Goal: Navigation & Orientation: Find specific page/section

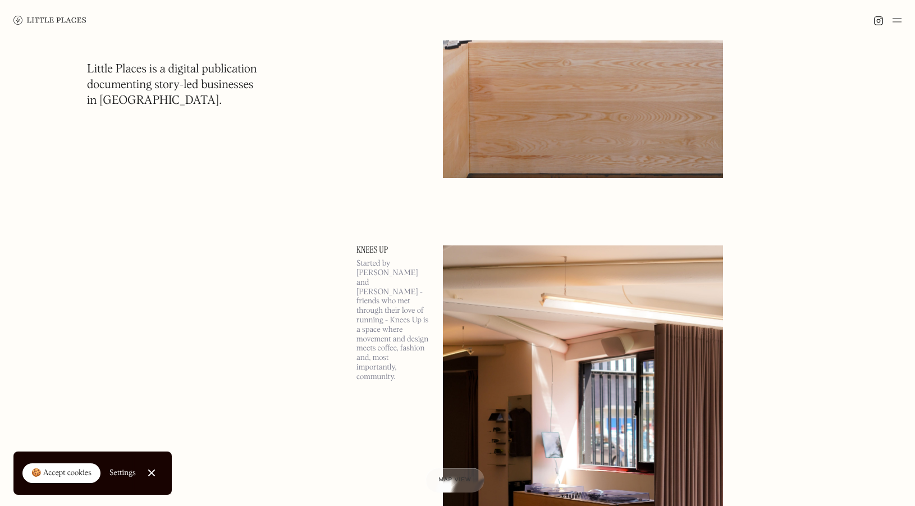
scroll to position [1909, 0]
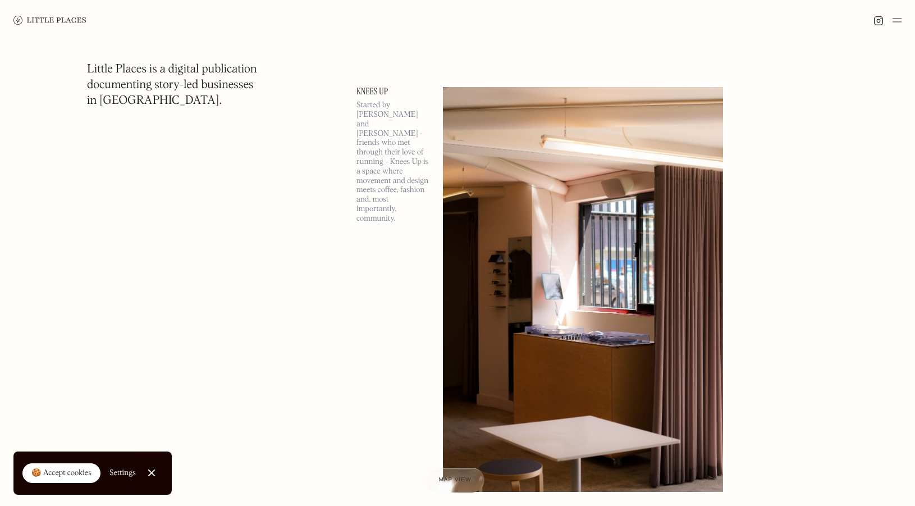
click at [894, 17] on img at bounding box center [897, 19] width 9 height 13
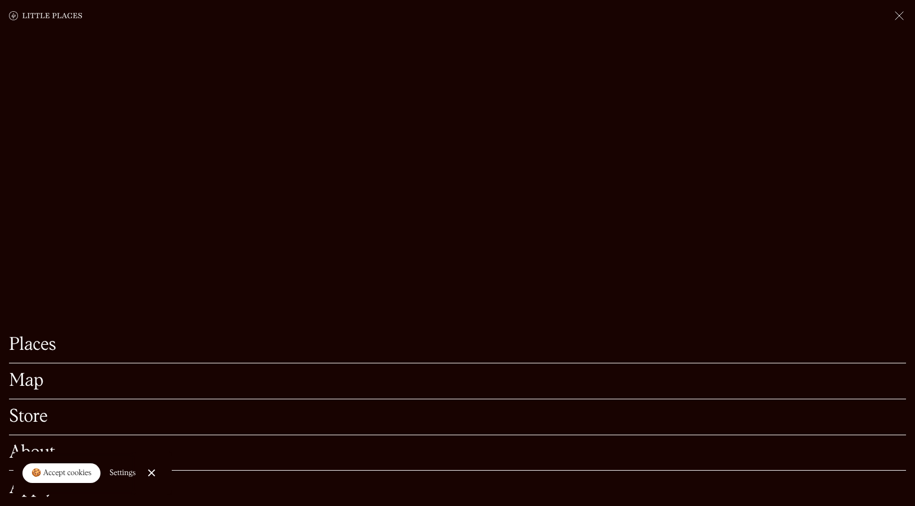
scroll to position [2134, 0]
click at [31, 336] on link "Places" at bounding box center [457, 344] width 897 height 17
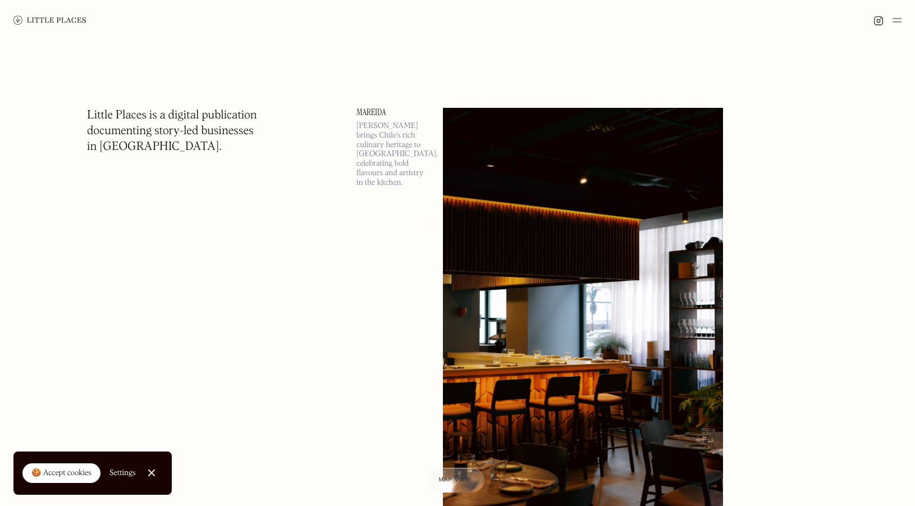
click at [898, 19] on img at bounding box center [897, 19] width 9 height 13
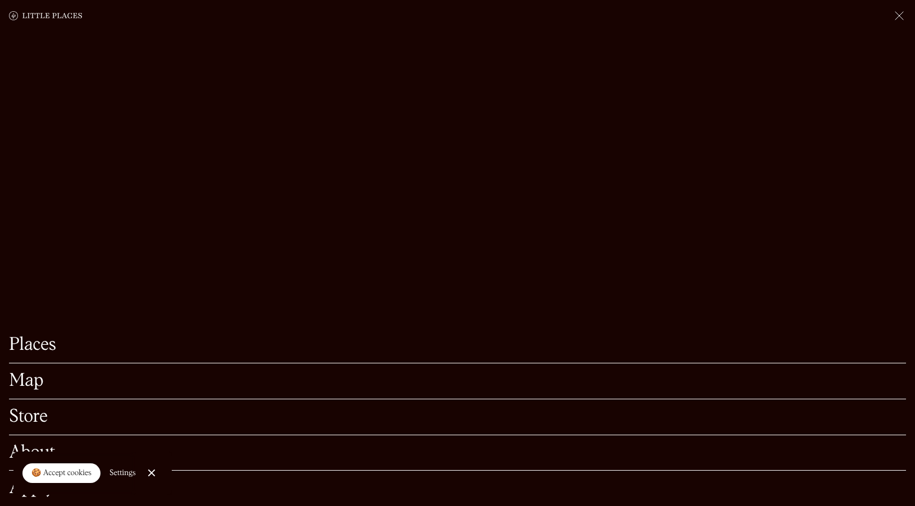
click at [33, 444] on link "About" at bounding box center [457, 452] width 897 height 17
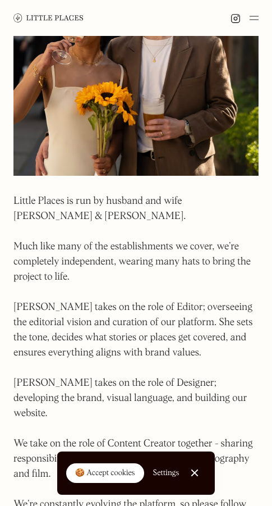
scroll to position [317, 0]
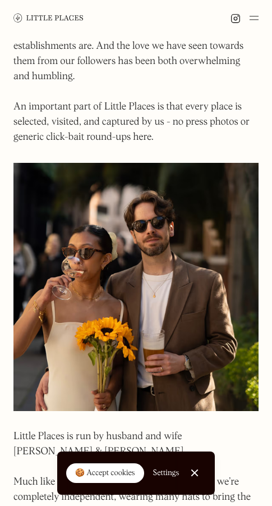
click at [49, 16] on img at bounding box center [48, 17] width 70 height 8
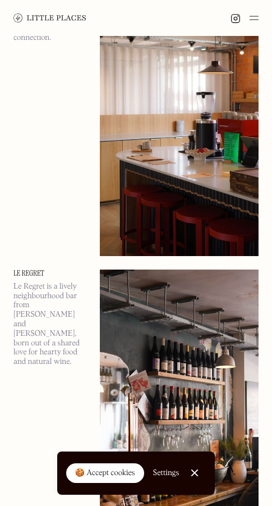
scroll to position [505, 0]
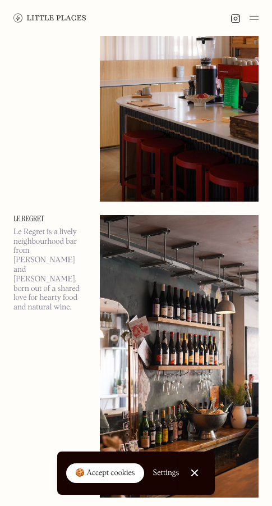
click at [255, 16] on img at bounding box center [254, 17] width 9 height 13
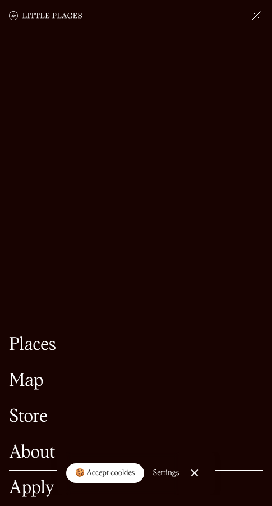
click at [28, 477] on div "🍪 Accept cookies Settings Close Cookie Popup" at bounding box center [136, 472] width 272 height 43
click at [28, 408] on link "Store" at bounding box center [136, 416] width 254 height 17
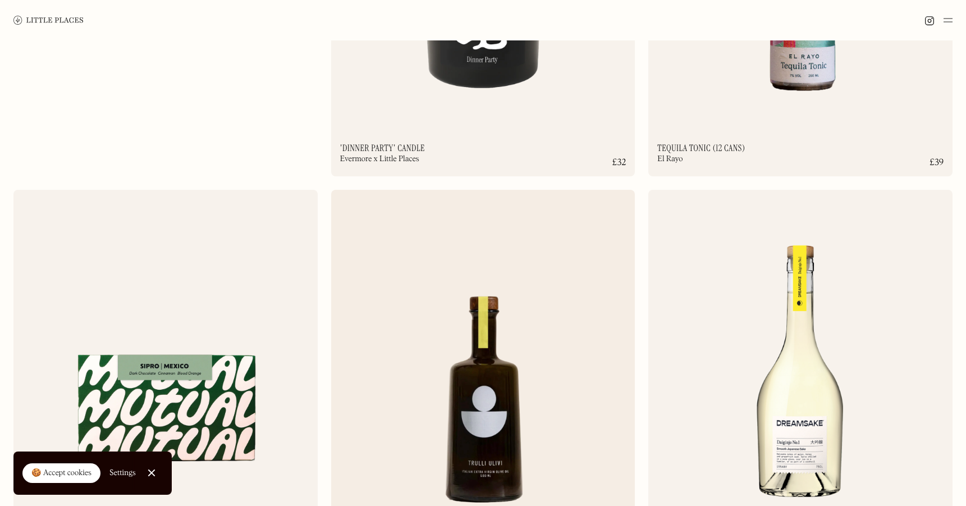
scroll to position [61, 0]
